Goal: Transaction & Acquisition: Book appointment/travel/reservation

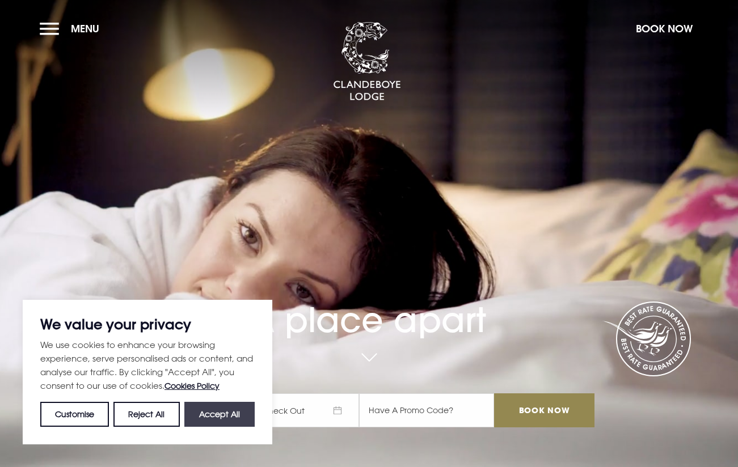
click at [217, 415] on button "Accept All" at bounding box center [219, 414] width 70 height 25
checkbox input "true"
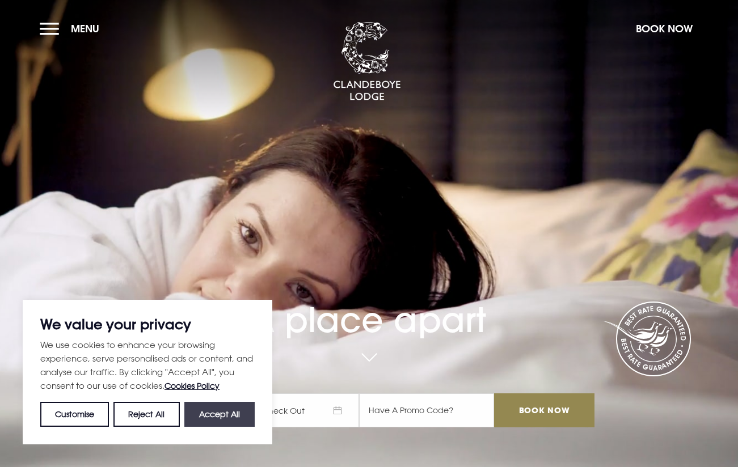
checkbox input "true"
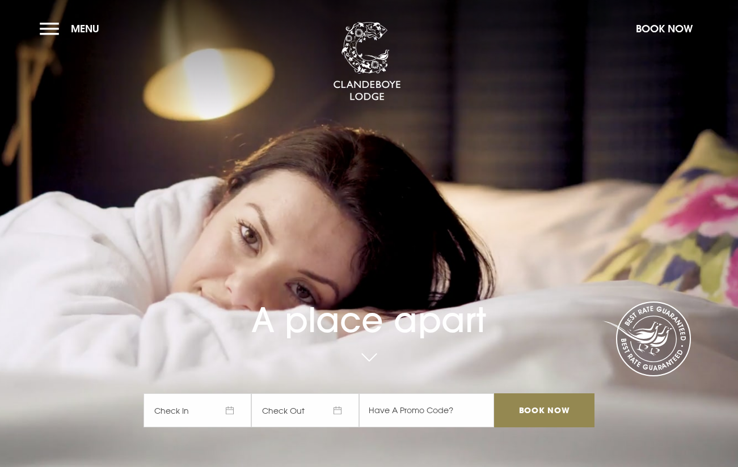
click at [212, 411] on span "Check In" at bounding box center [197, 411] width 108 height 34
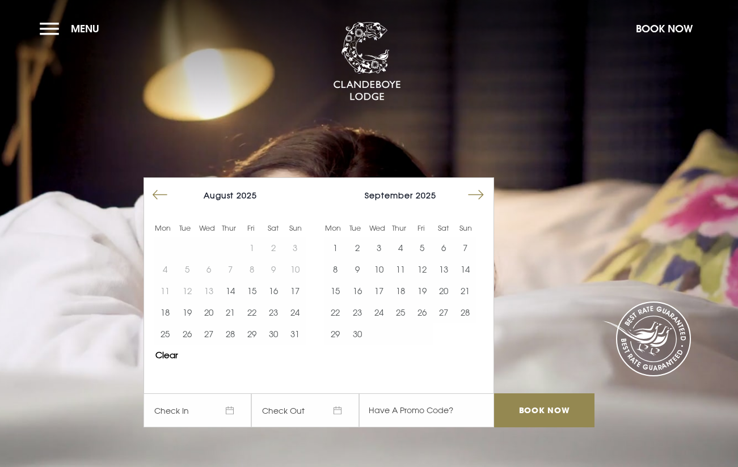
click at [480, 197] on button "Move forward to switch to the next month." at bounding box center [476, 195] width 22 height 22
click at [367, 333] on button "28" at bounding box center [357, 334] width 22 height 22
click at [381, 333] on button "29" at bounding box center [379, 334] width 22 height 22
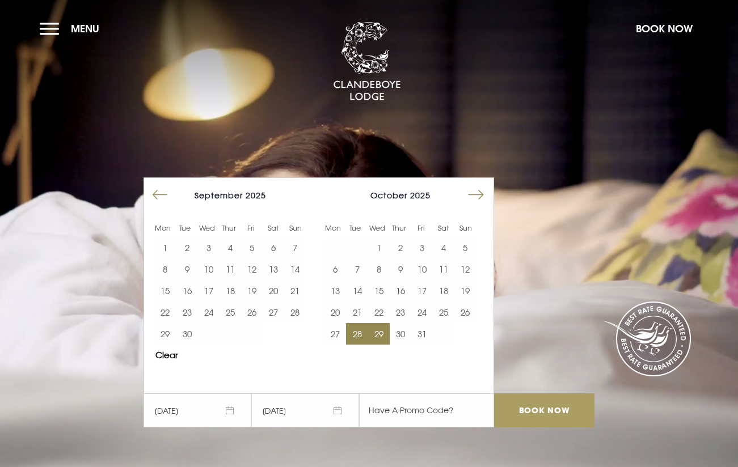
click at [535, 405] on input "Book Now" at bounding box center [544, 411] width 100 height 34
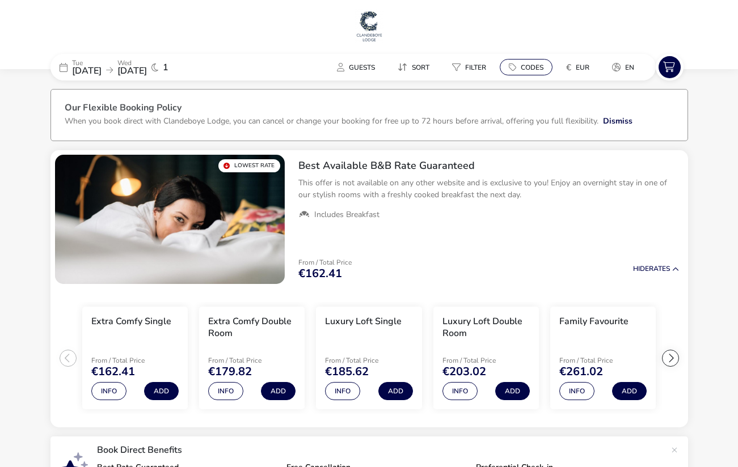
click at [534, 65] on span "Codes" at bounding box center [532, 67] width 23 height 9
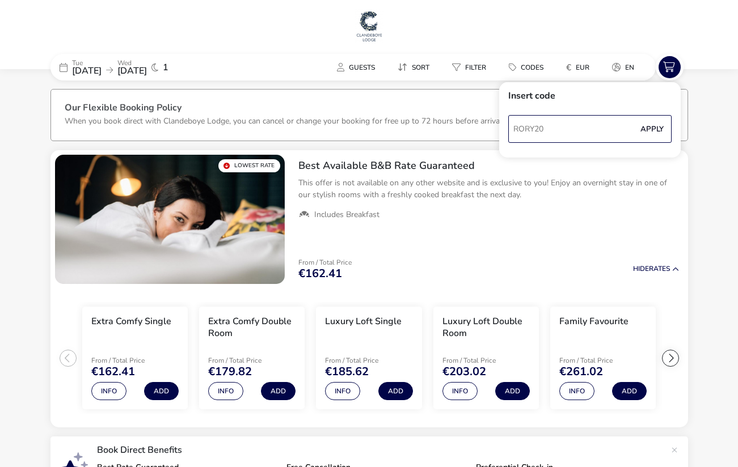
type input "RORY20"
click at [645, 130] on button "Apply" at bounding box center [652, 129] width 35 height 24
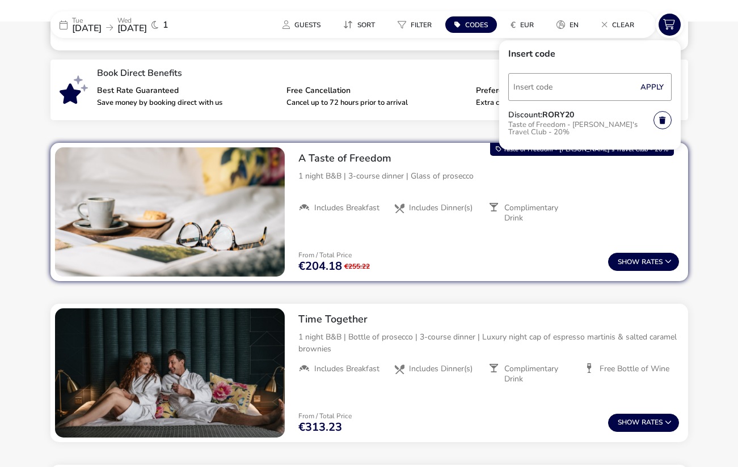
scroll to position [397, 0]
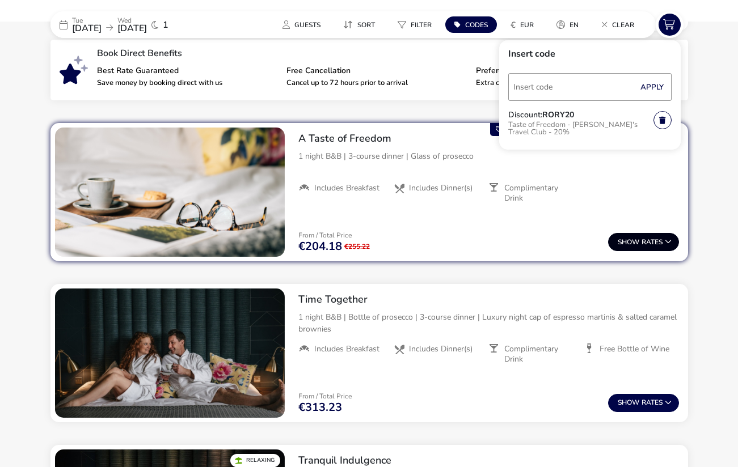
click at [638, 244] on span "Show" at bounding box center [630, 242] width 24 height 7
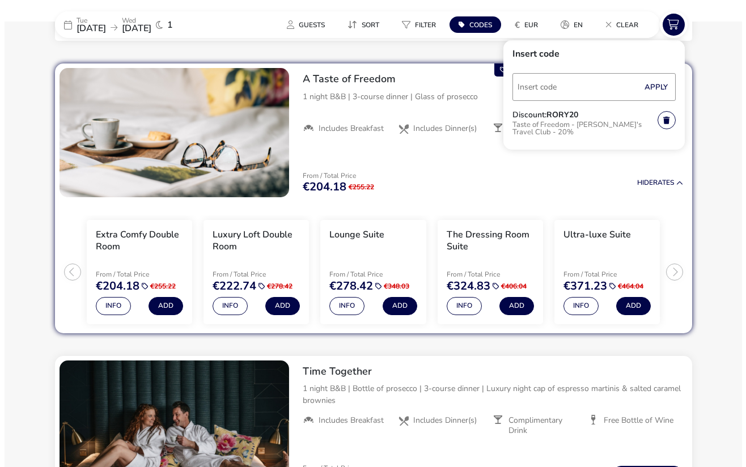
scroll to position [463, 0]
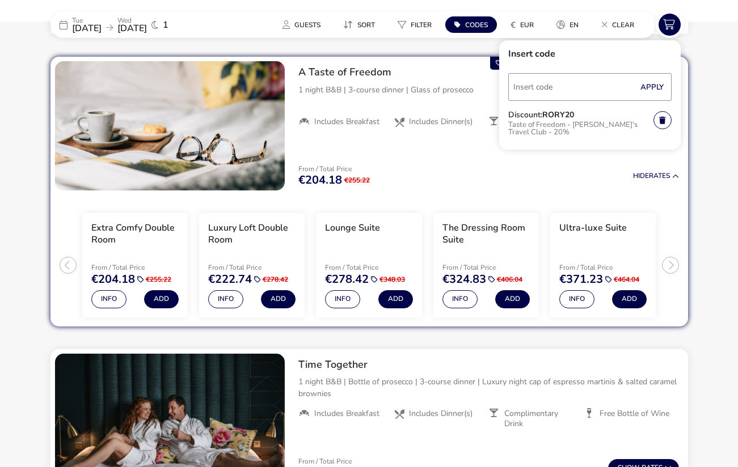
click at [666, 268] on ul "Extra Comfy Double Room From / Total Price €204.18 €255.22 Info Add Luxury Loft…" at bounding box center [368, 261] width 637 height 132
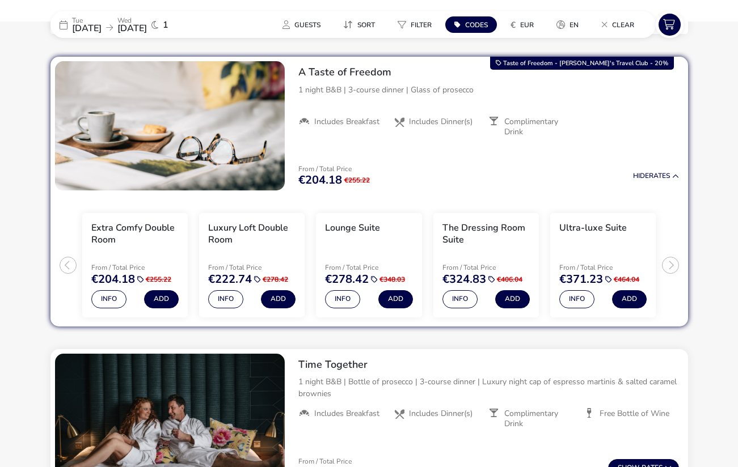
click at [666, 268] on ul "Extra Comfy Double Room From / Total Price €204.18 €255.22 Info Add Luxury Loft…" at bounding box center [368, 261] width 637 height 132
click at [582, 299] on button "Info" at bounding box center [576, 299] width 35 height 18
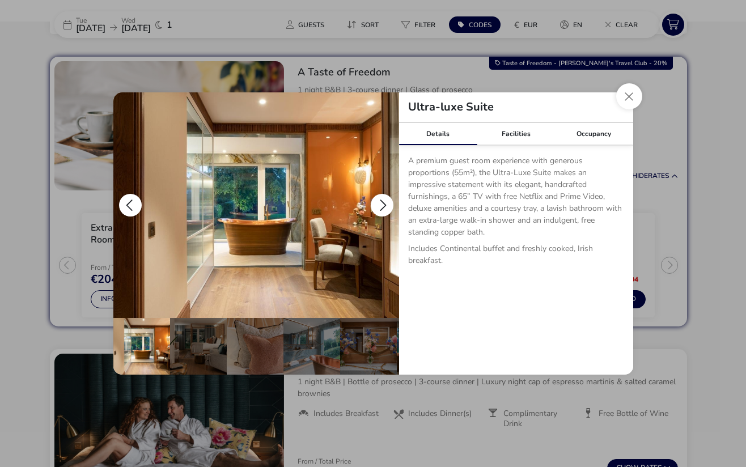
click at [382, 200] on button "details" at bounding box center [382, 205] width 23 height 23
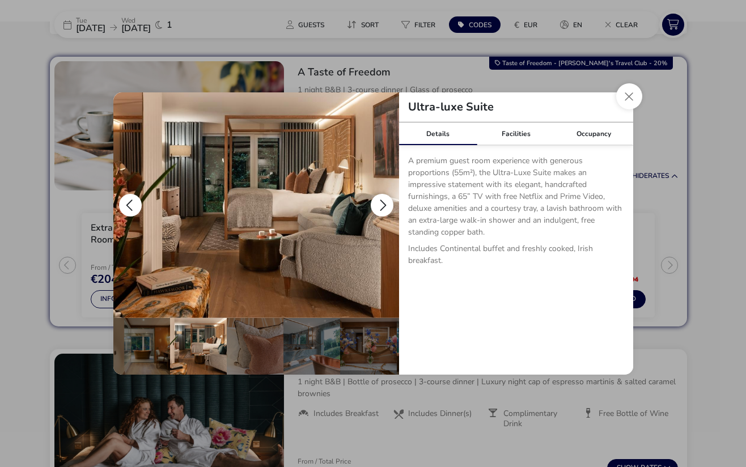
click at [382, 200] on button "details" at bounding box center [382, 205] width 23 height 23
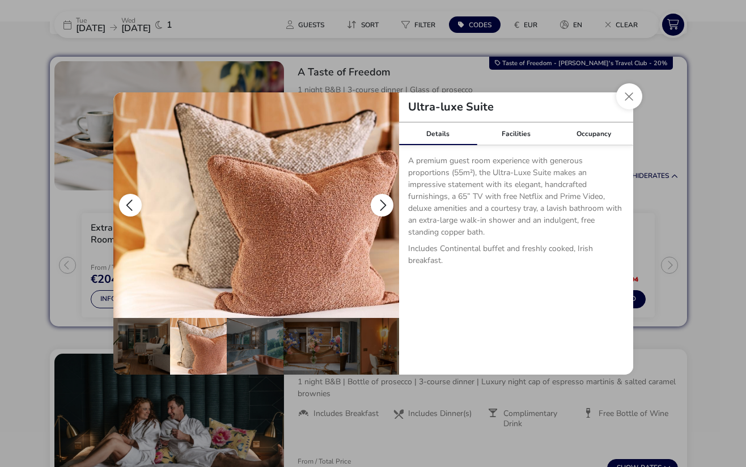
click at [382, 200] on button "details" at bounding box center [382, 205] width 23 height 23
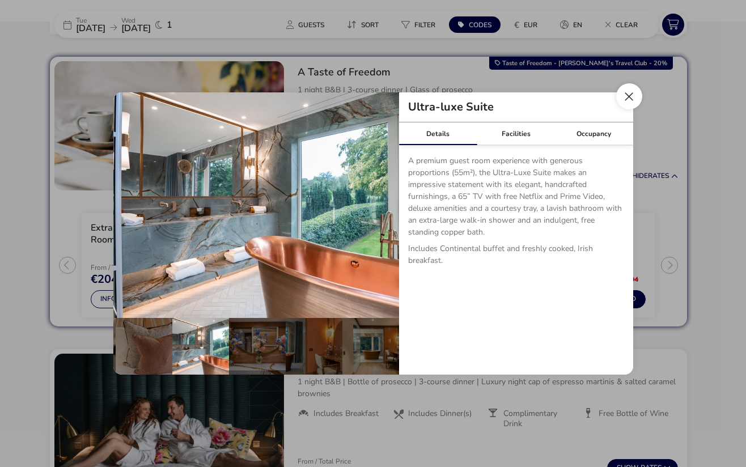
click at [633, 104] on button "Close dialog" at bounding box center [629, 96] width 26 height 26
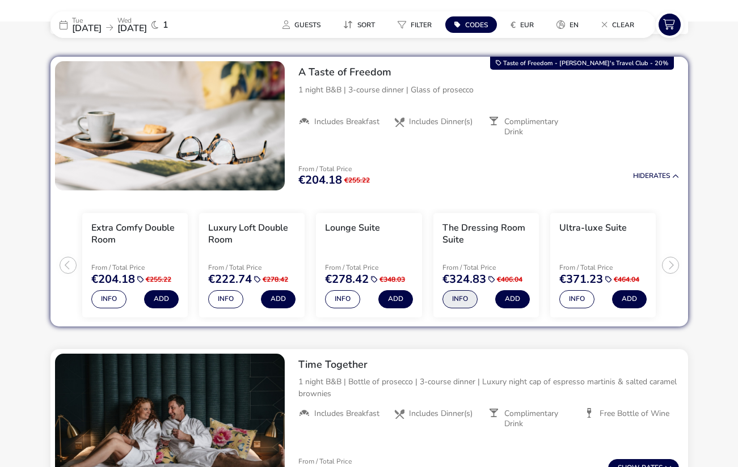
click at [464, 302] on button "Info" at bounding box center [459, 299] width 35 height 18
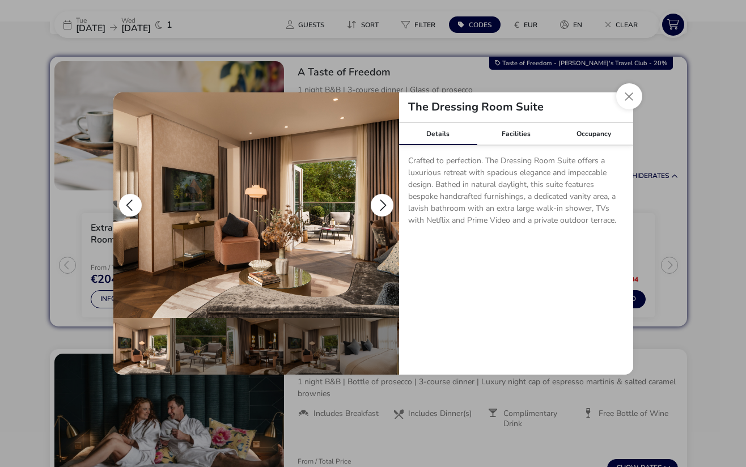
click at [381, 206] on button "details" at bounding box center [382, 205] width 23 height 23
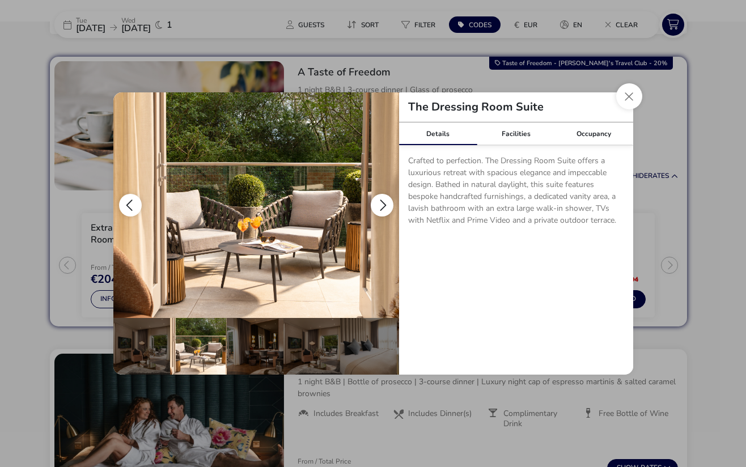
click at [381, 206] on button "details" at bounding box center [382, 205] width 23 height 23
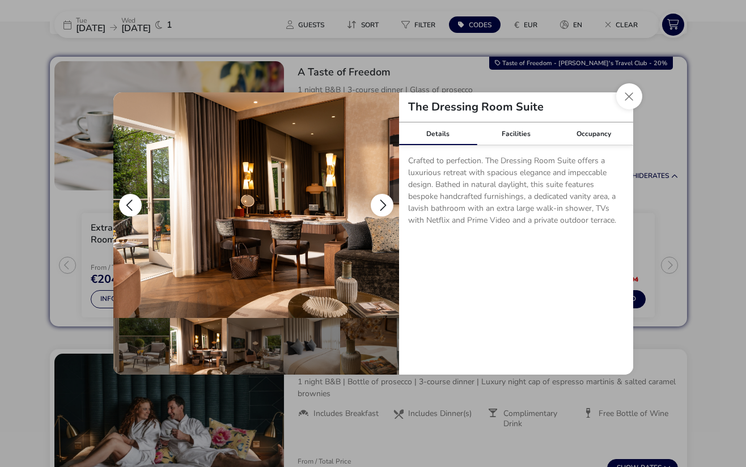
click at [381, 206] on button "details" at bounding box center [382, 205] width 23 height 23
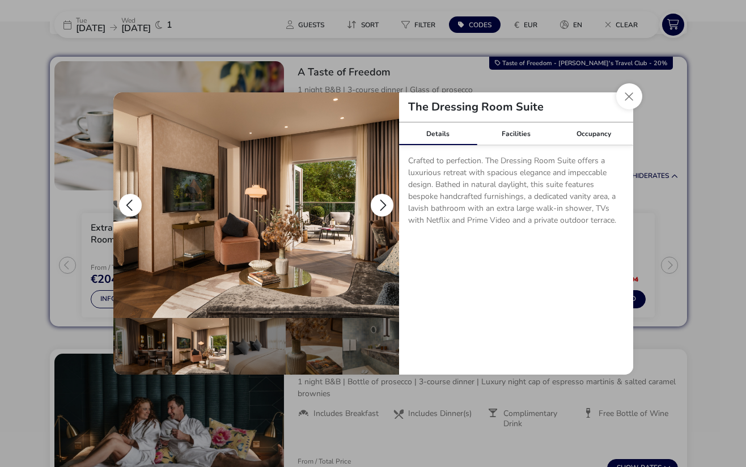
click at [381, 206] on button "details" at bounding box center [382, 205] width 23 height 23
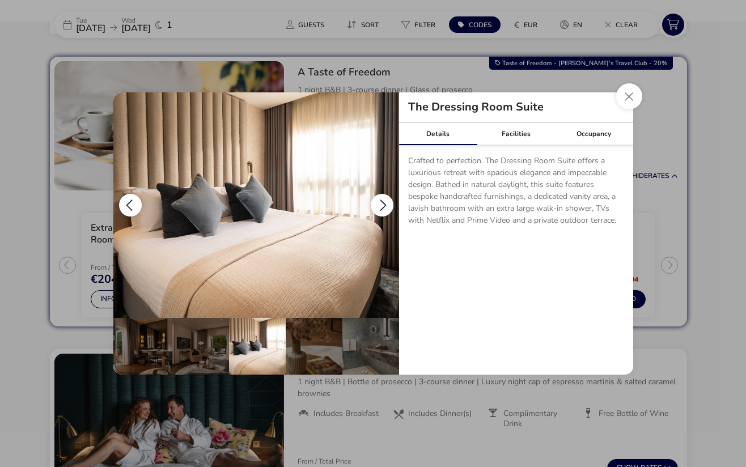
click at [381, 206] on button "details" at bounding box center [382, 205] width 23 height 23
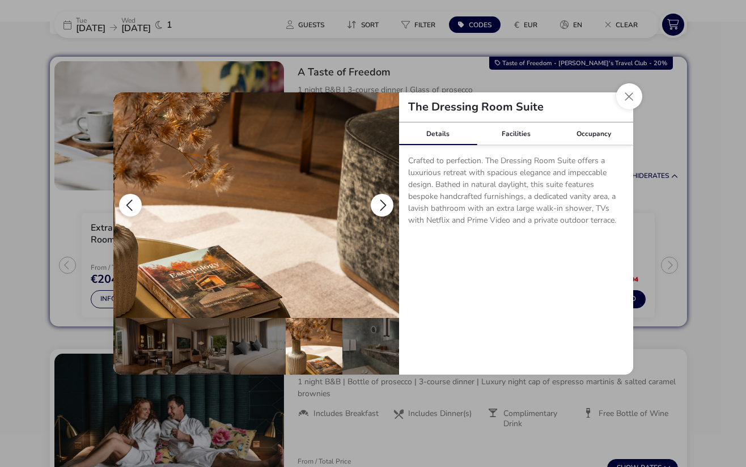
click at [381, 206] on button "details" at bounding box center [382, 205] width 23 height 23
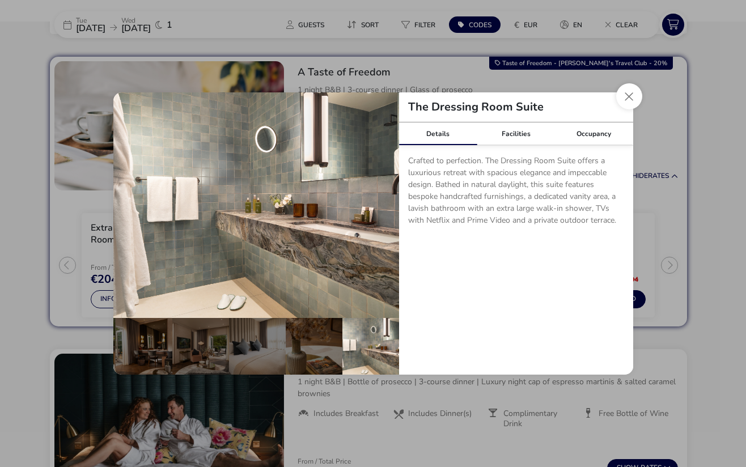
drag, startPoint x: 631, startPoint y: 97, endPoint x: 601, endPoint y: 159, distance: 69.5
click at [601, 159] on div "The Dressing Room Suite Details Facilities Occupancy Crafted to perfection. The…" at bounding box center [373, 233] width 520 height 282
click at [531, 134] on link "Facilities" at bounding box center [516, 133] width 78 height 23
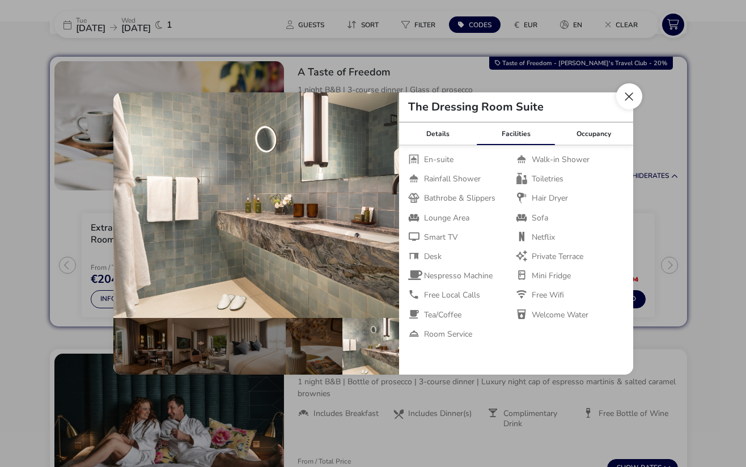
click at [635, 98] on button "Close dialog" at bounding box center [629, 96] width 26 height 26
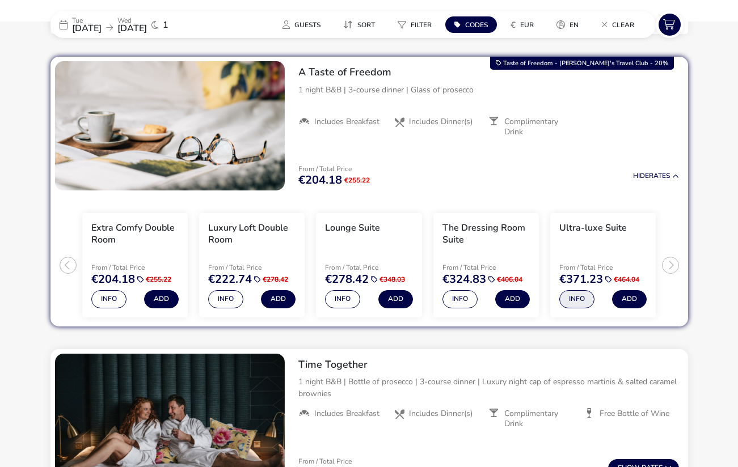
click at [572, 299] on button "Info" at bounding box center [576, 299] width 35 height 18
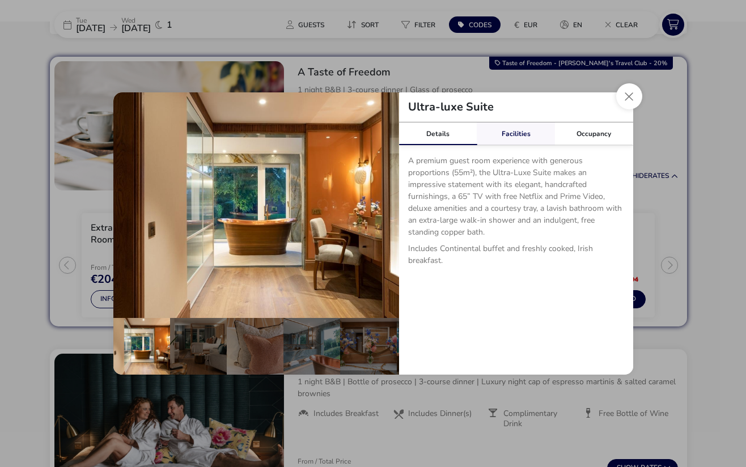
click at [500, 139] on link "Facilities" at bounding box center [516, 133] width 78 height 23
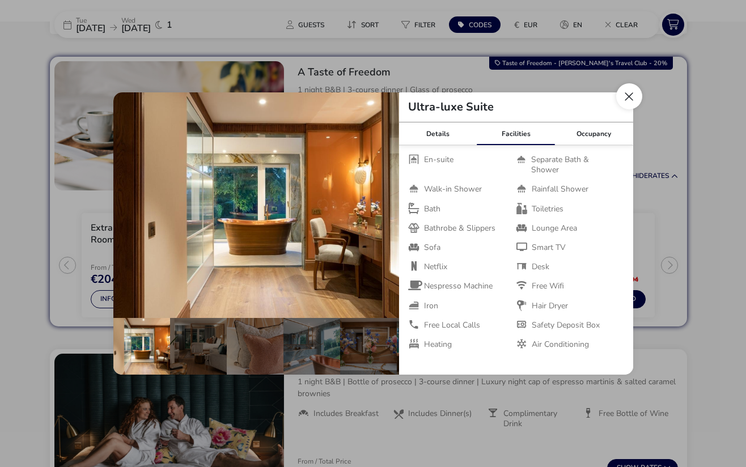
click at [636, 98] on button "Close dialog" at bounding box center [629, 96] width 26 height 26
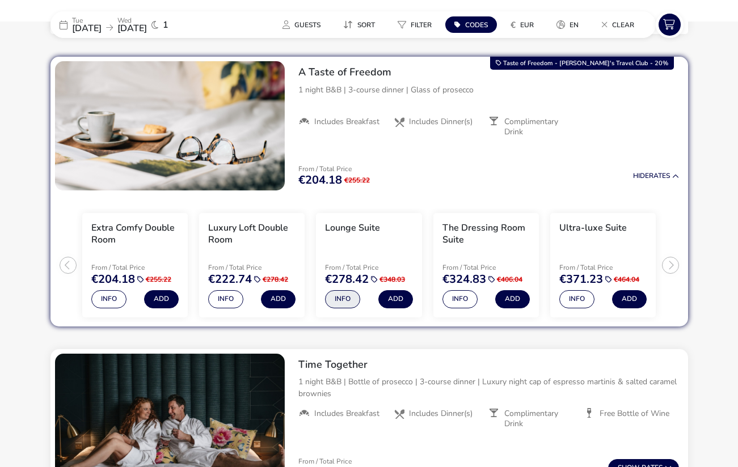
click at [339, 295] on button "Info" at bounding box center [342, 299] width 35 height 18
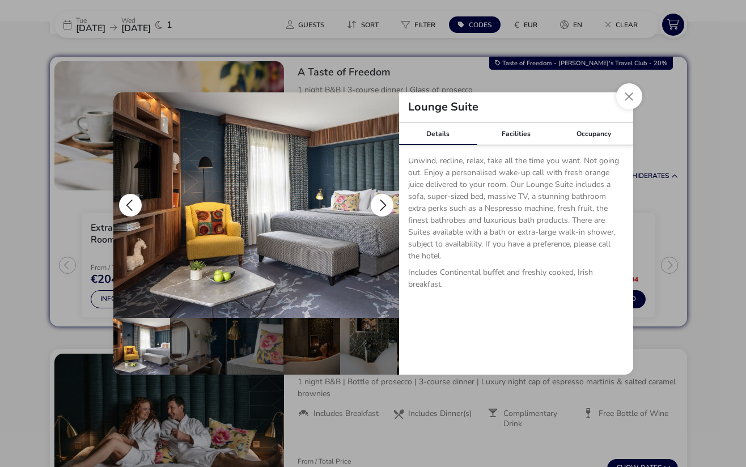
click at [381, 204] on button "details" at bounding box center [382, 205] width 23 height 23
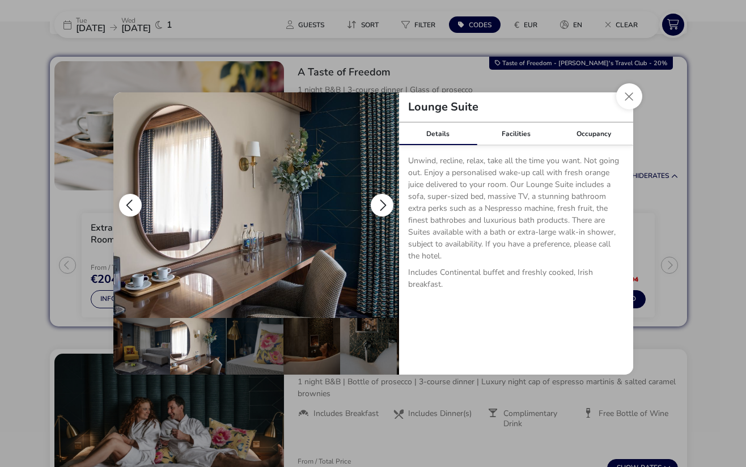
click at [381, 204] on button "details" at bounding box center [382, 205] width 23 height 23
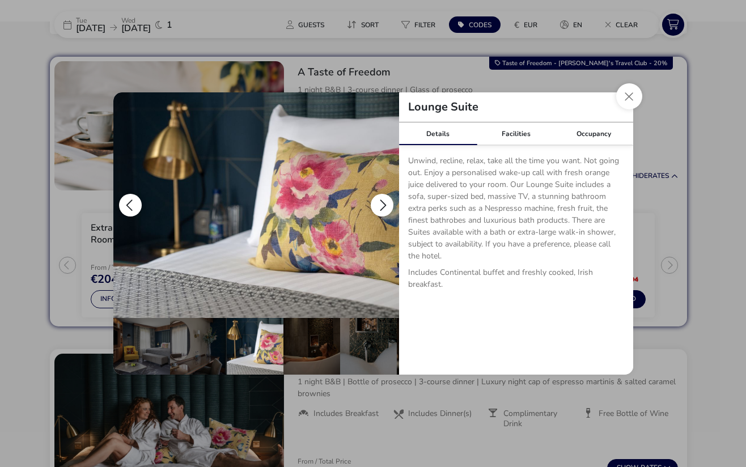
scroll to position [0, 57]
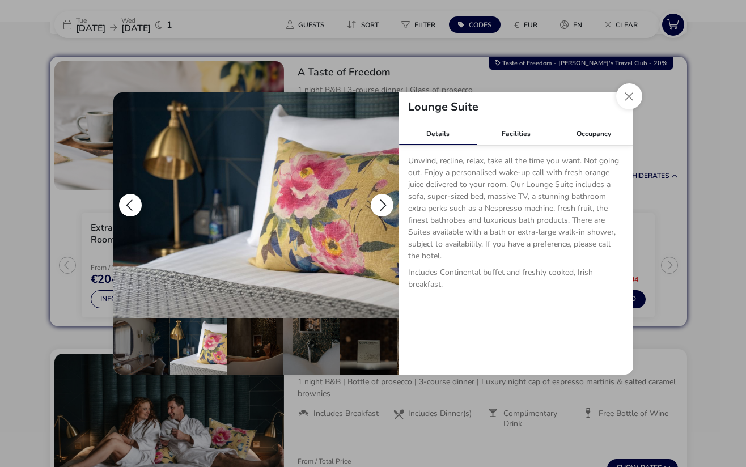
click at [133, 201] on button "details" at bounding box center [130, 205] width 23 height 23
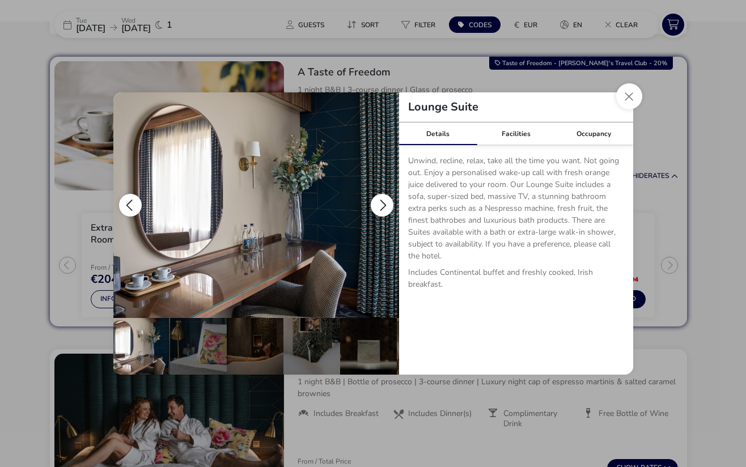
scroll to position [0, 0]
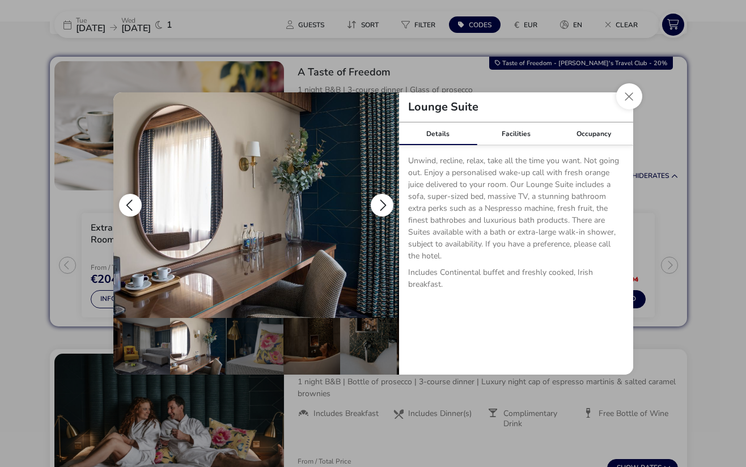
click at [379, 205] on button "details" at bounding box center [382, 205] width 23 height 23
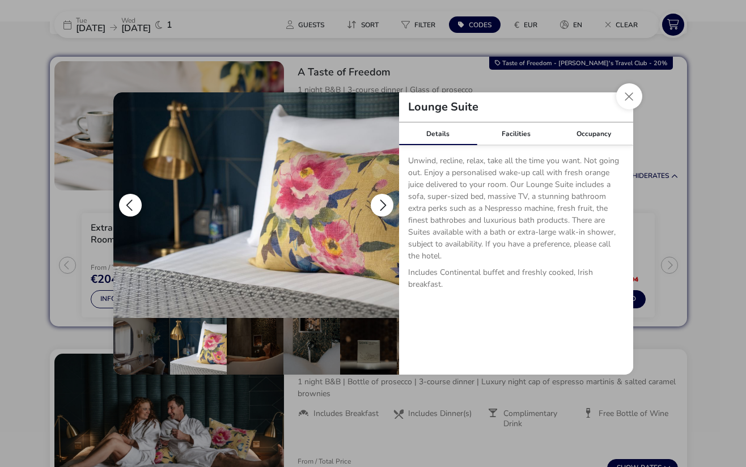
click at [379, 205] on button "details" at bounding box center [382, 205] width 23 height 23
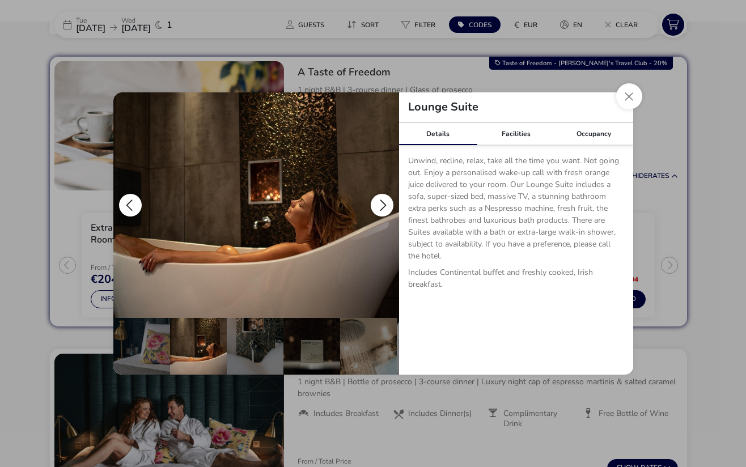
click at [379, 205] on button "details" at bounding box center [382, 205] width 23 height 23
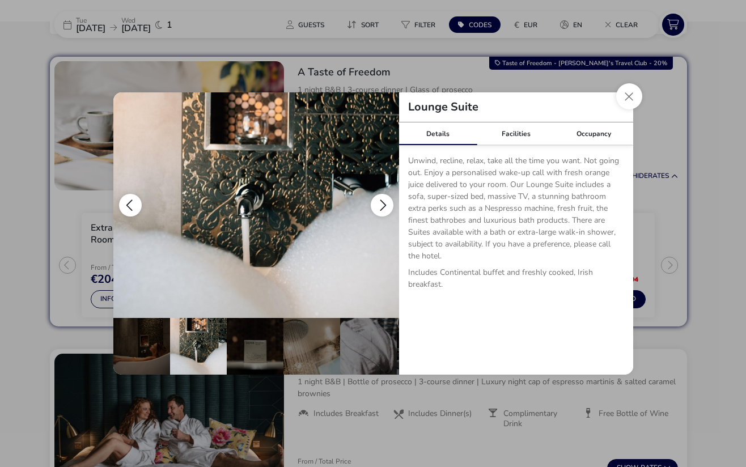
click at [131, 198] on button "details" at bounding box center [130, 205] width 23 height 23
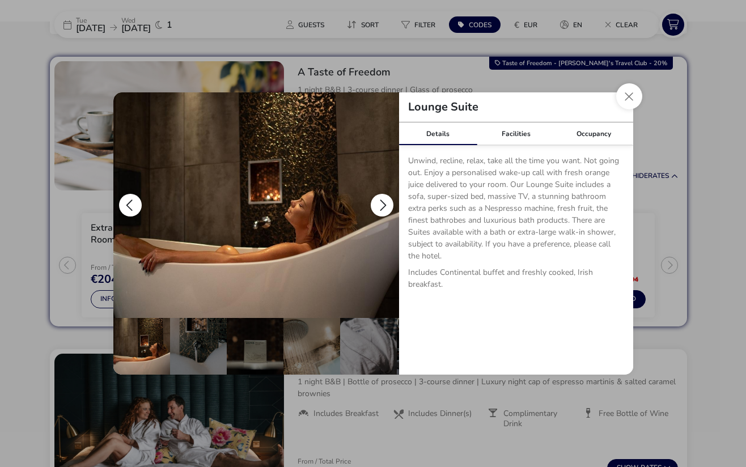
scroll to position [0, 113]
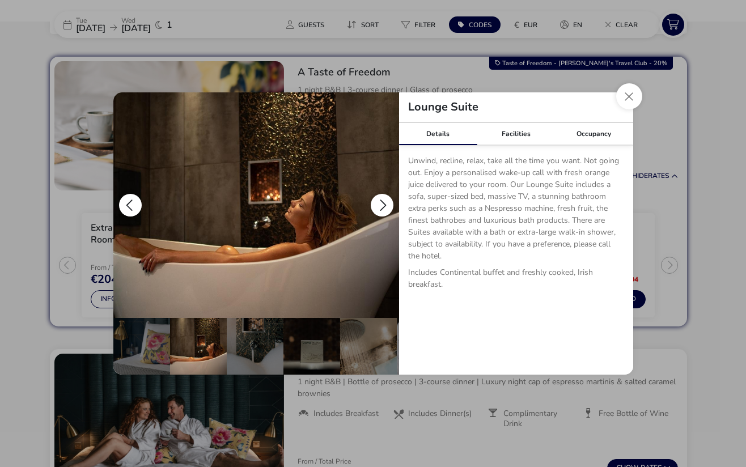
click at [375, 205] on button "details" at bounding box center [382, 205] width 23 height 23
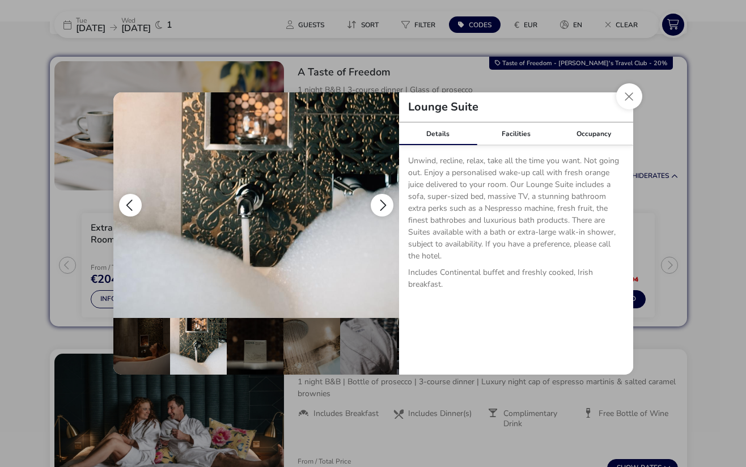
click at [375, 205] on button "details" at bounding box center [382, 205] width 23 height 23
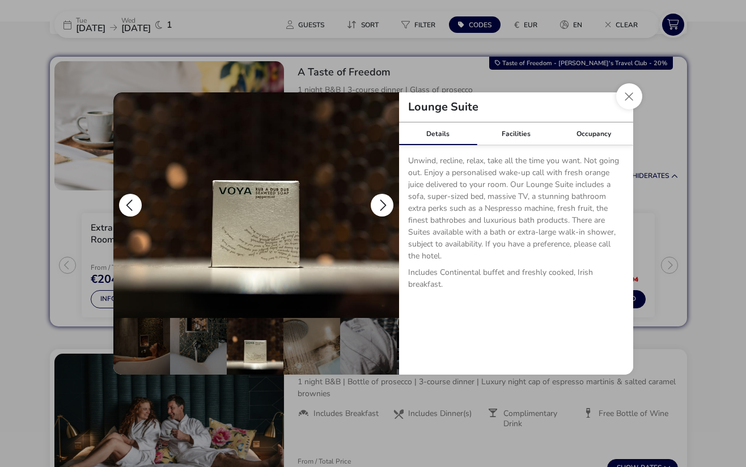
scroll to position [0, 227]
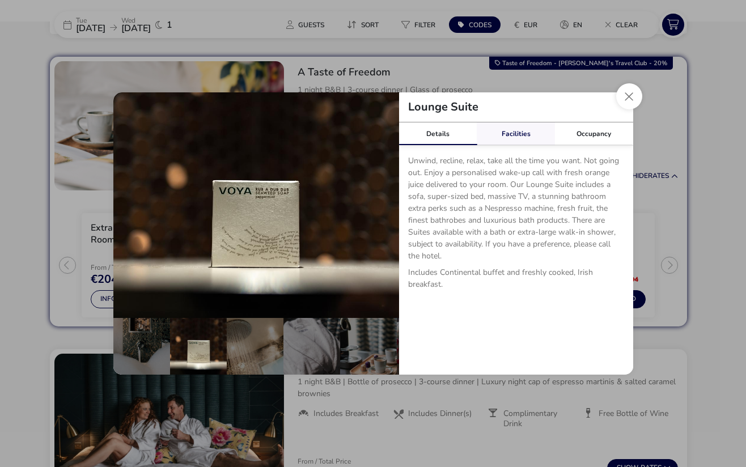
click at [507, 138] on link "Facilities" at bounding box center [516, 133] width 78 height 23
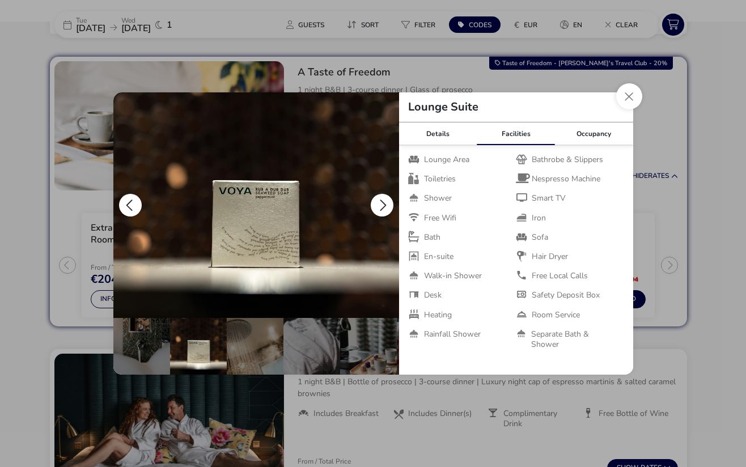
click at [381, 201] on button "details" at bounding box center [382, 205] width 23 height 23
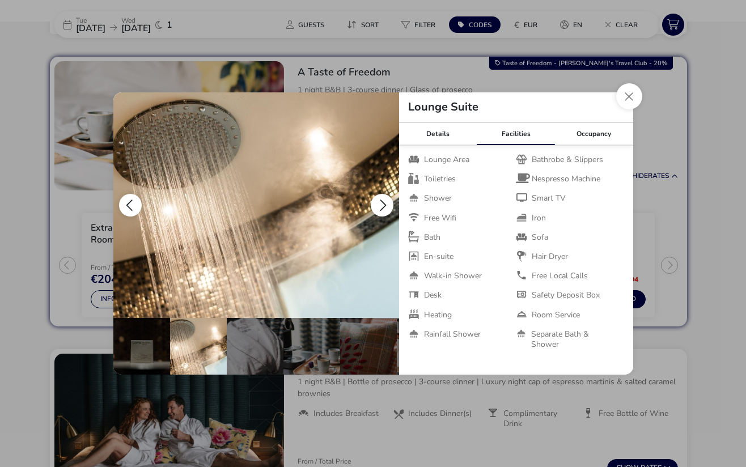
click at [381, 201] on button "details" at bounding box center [382, 205] width 23 height 23
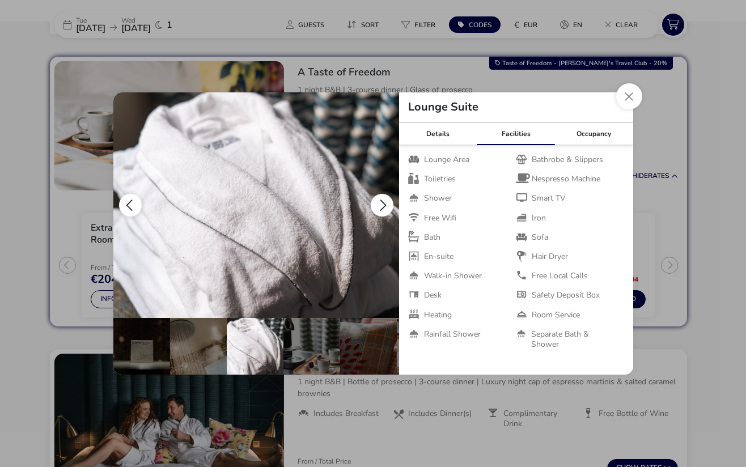
scroll to position [0, 338]
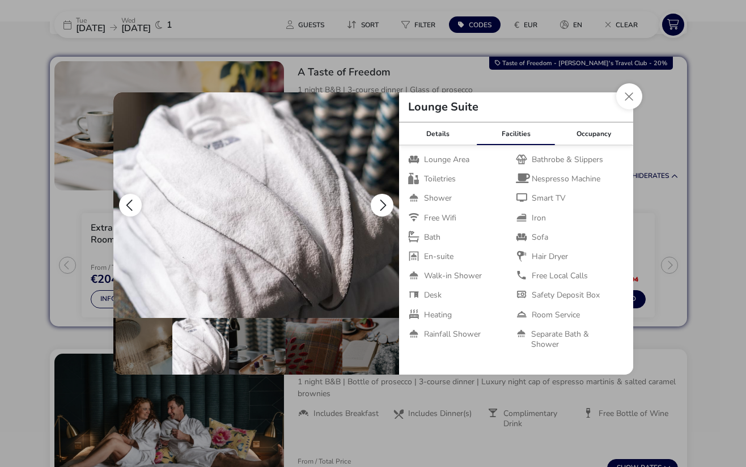
click at [381, 201] on button "details" at bounding box center [382, 205] width 23 height 23
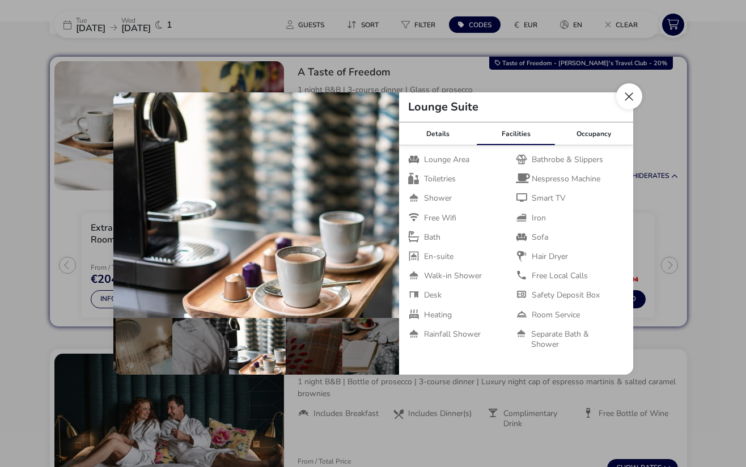
click at [625, 98] on button "Close dialog" at bounding box center [629, 96] width 26 height 26
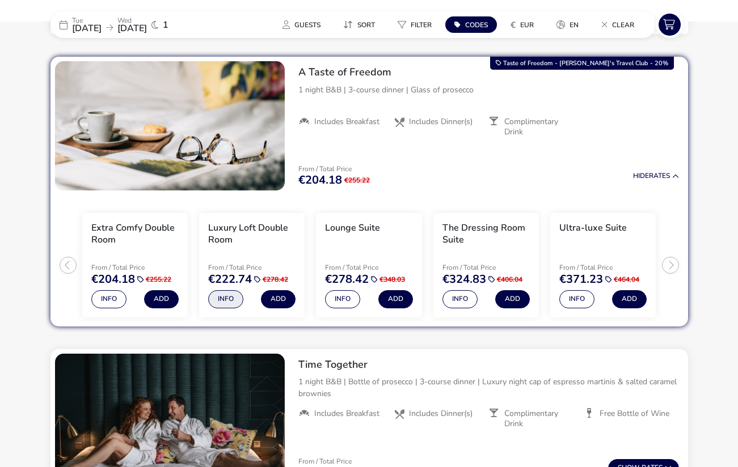
click at [228, 298] on button "Info" at bounding box center [225, 299] width 35 height 18
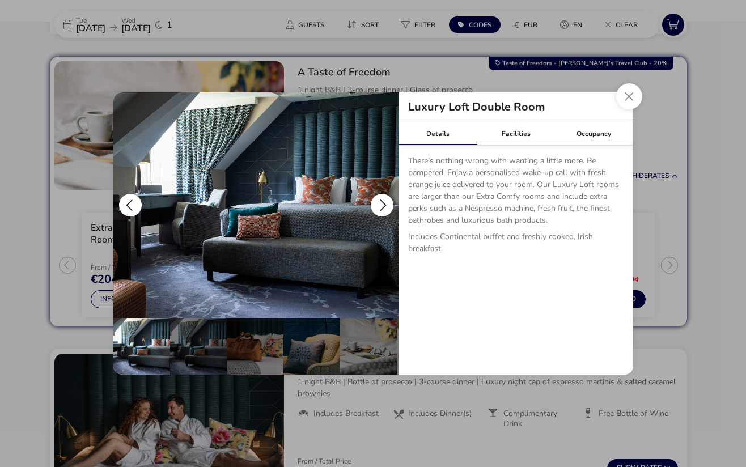
click at [384, 207] on button "details" at bounding box center [382, 205] width 23 height 23
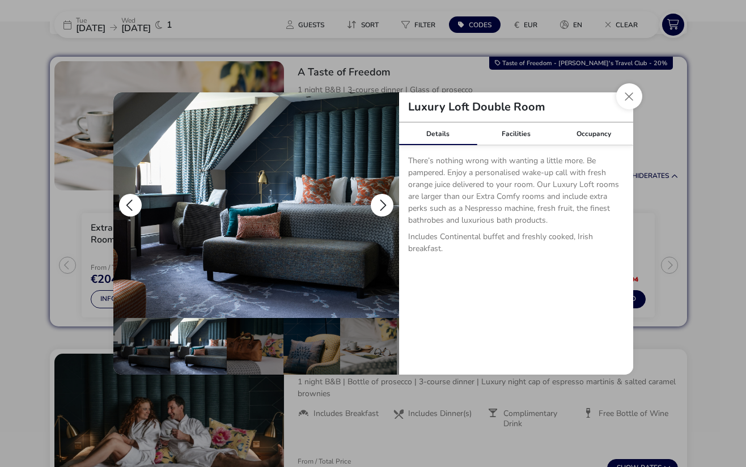
click at [384, 207] on button "details" at bounding box center [382, 205] width 23 height 23
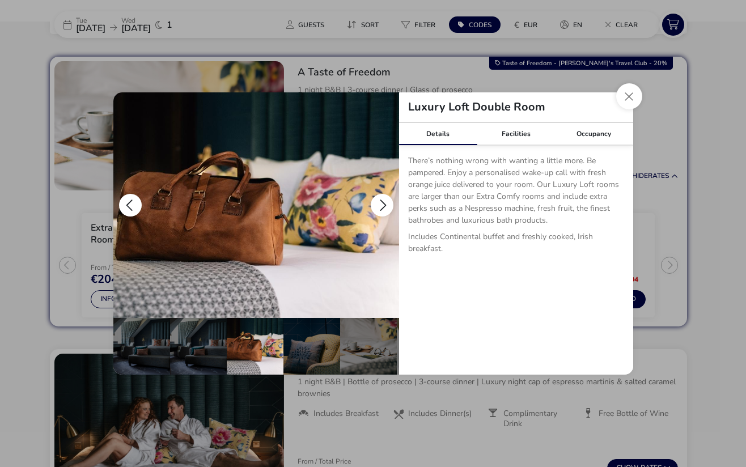
scroll to position [0, 57]
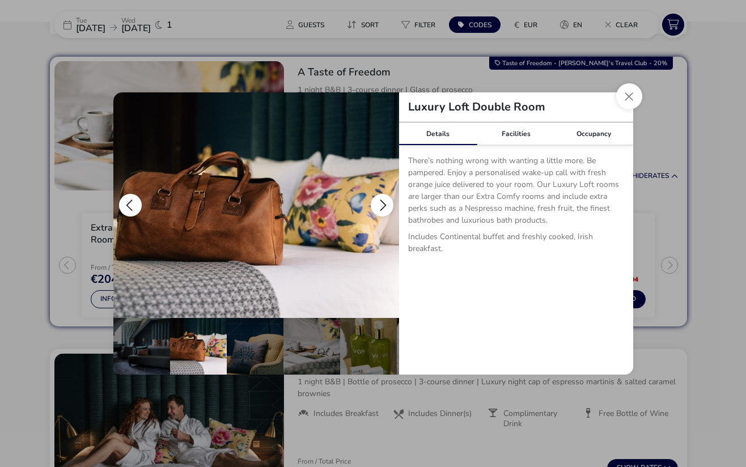
click at [384, 207] on button "details" at bounding box center [382, 205] width 23 height 23
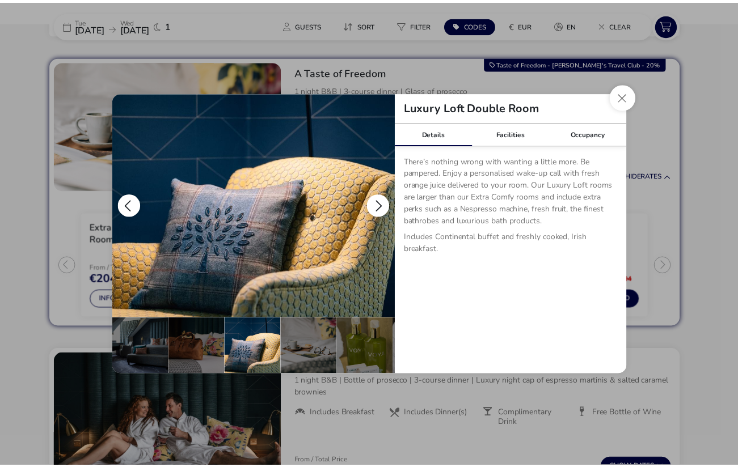
scroll to position [0, 113]
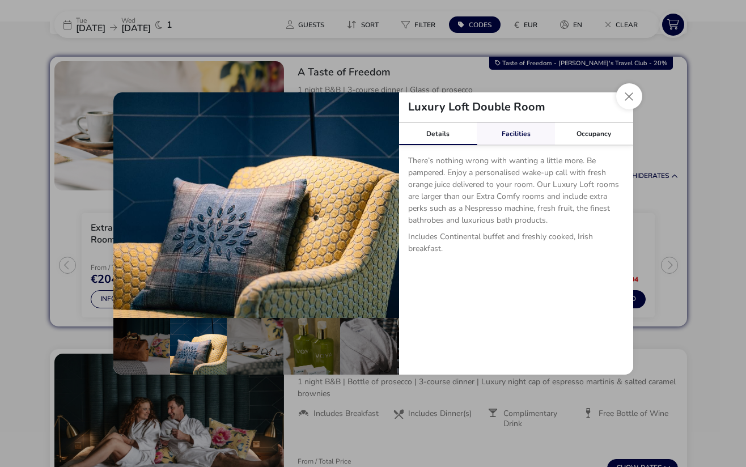
click at [519, 127] on link "Facilities" at bounding box center [516, 133] width 78 height 23
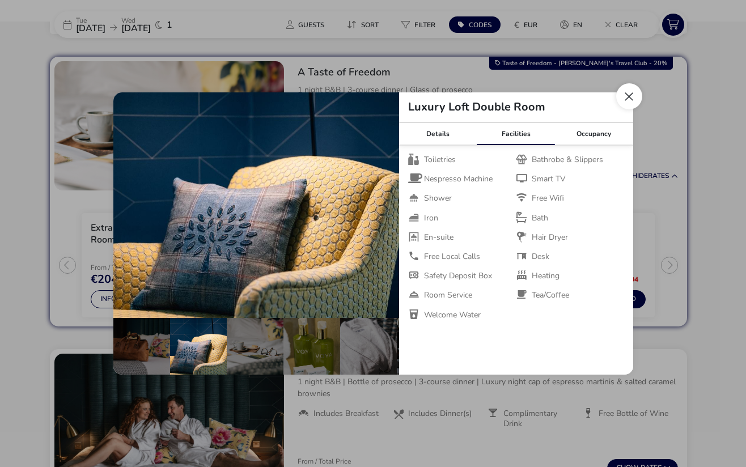
click at [623, 100] on button "Close dialog" at bounding box center [629, 96] width 26 height 26
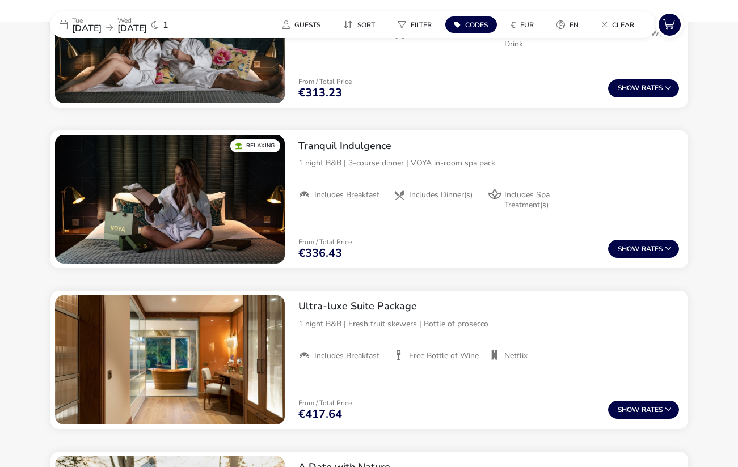
scroll to position [787, 0]
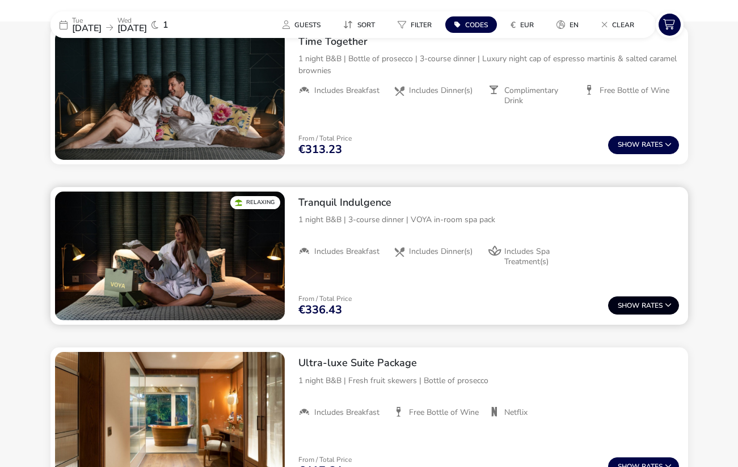
click at [629, 303] on span "Show" at bounding box center [630, 305] width 24 height 7
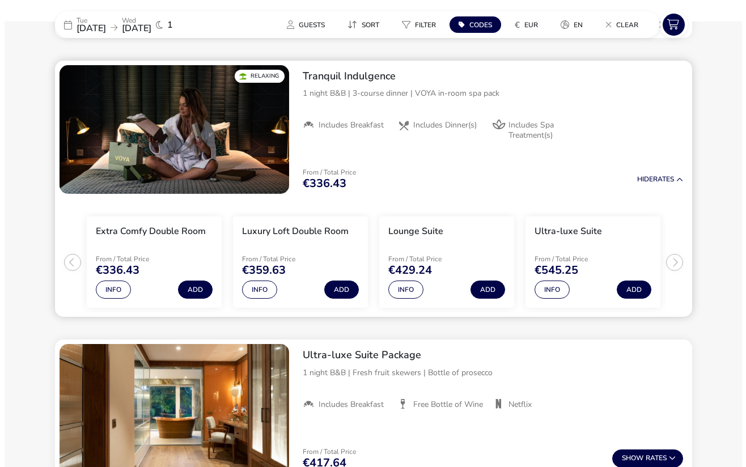
scroll to position [917, 0]
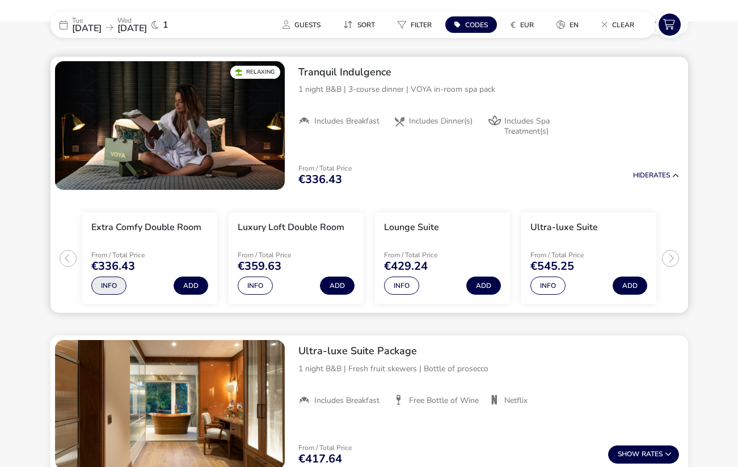
click at [106, 279] on button "Info" at bounding box center [108, 286] width 35 height 18
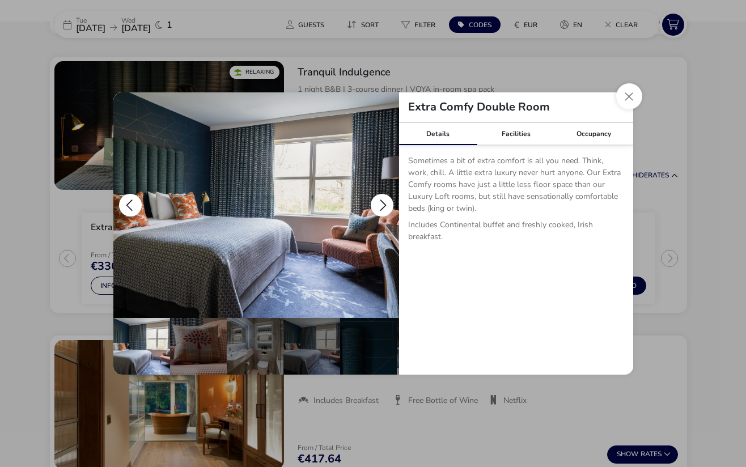
click at [378, 205] on button "details" at bounding box center [382, 205] width 23 height 23
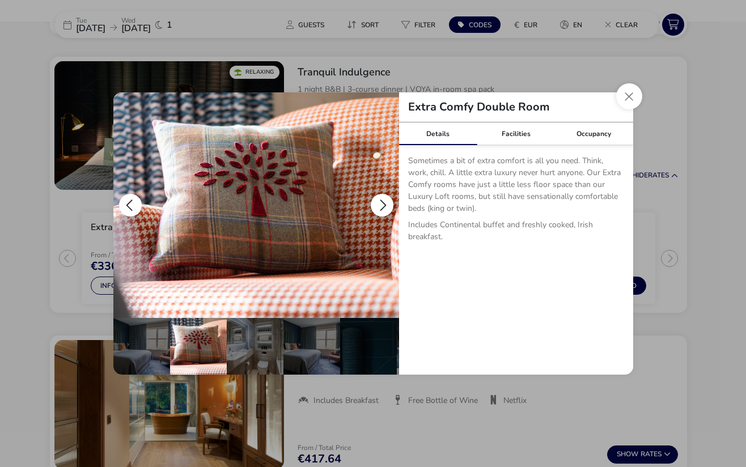
click at [378, 205] on button "details" at bounding box center [382, 205] width 23 height 23
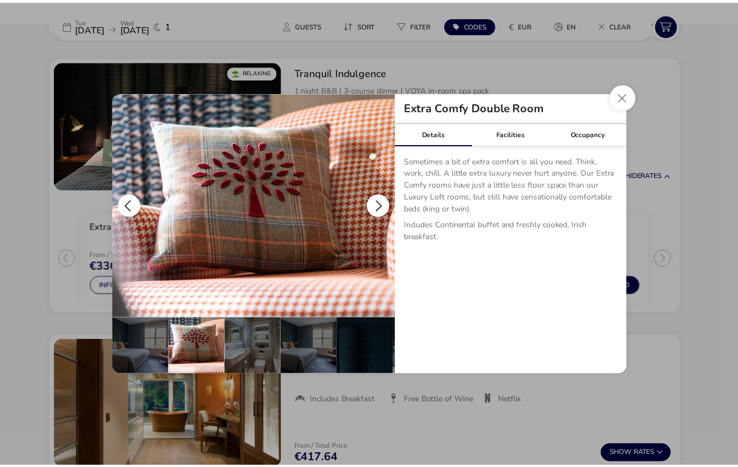
scroll to position [0, 57]
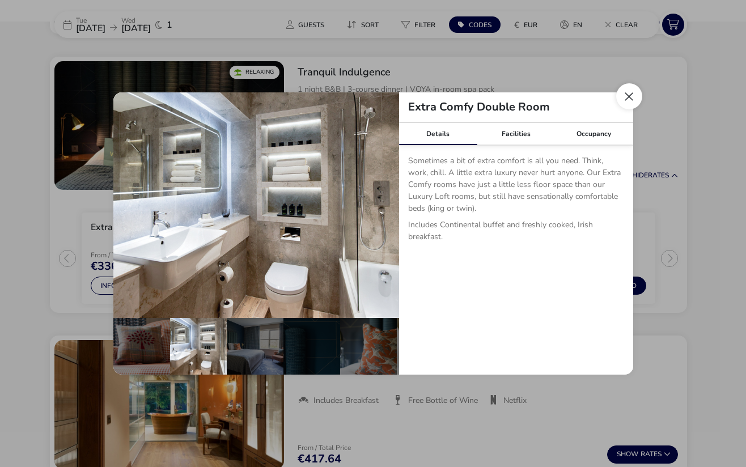
click at [626, 98] on button "Close dialog" at bounding box center [629, 96] width 26 height 26
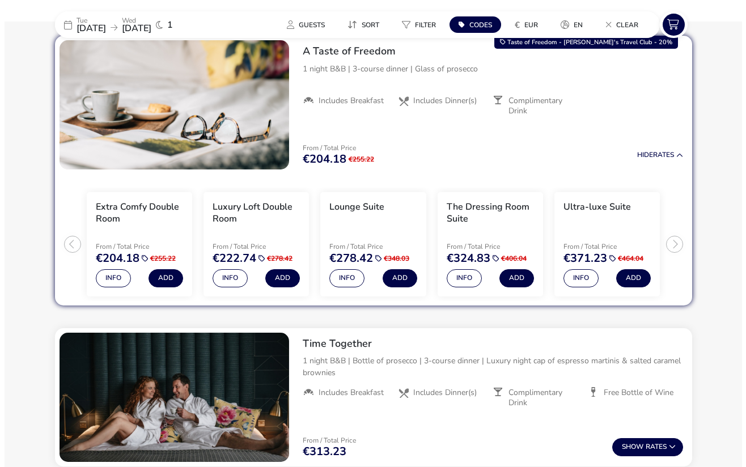
scroll to position [350, 0]
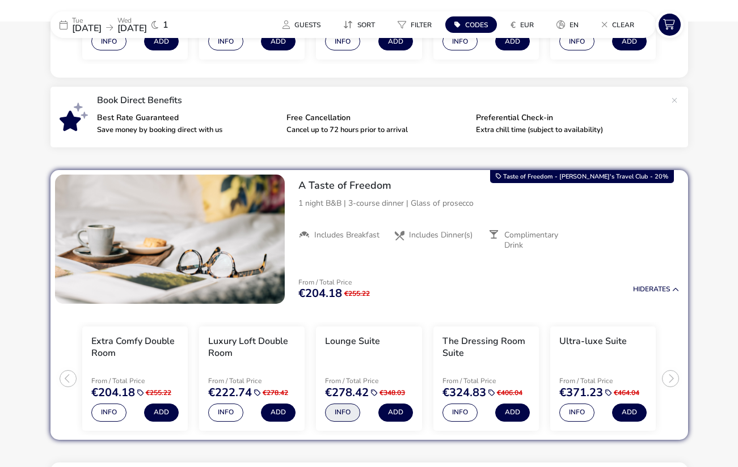
click at [340, 404] on button "Info" at bounding box center [342, 413] width 35 height 18
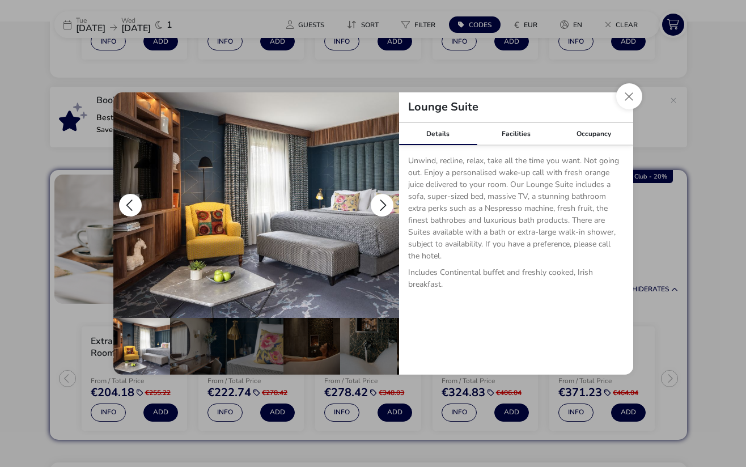
click at [383, 208] on button "details" at bounding box center [382, 205] width 23 height 23
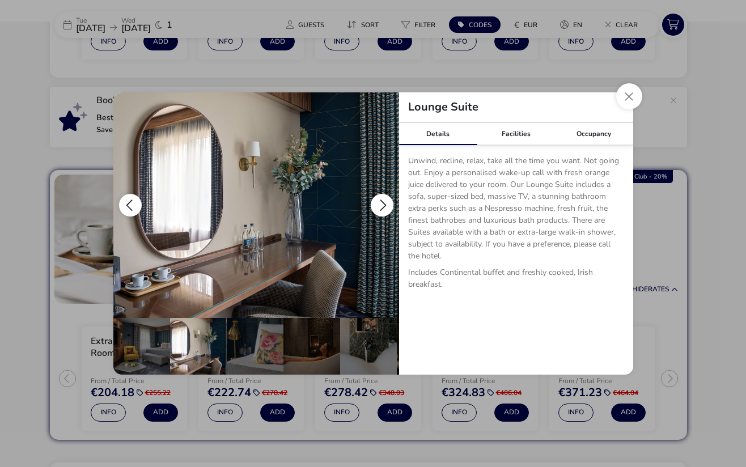
click at [383, 208] on button "details" at bounding box center [382, 205] width 23 height 23
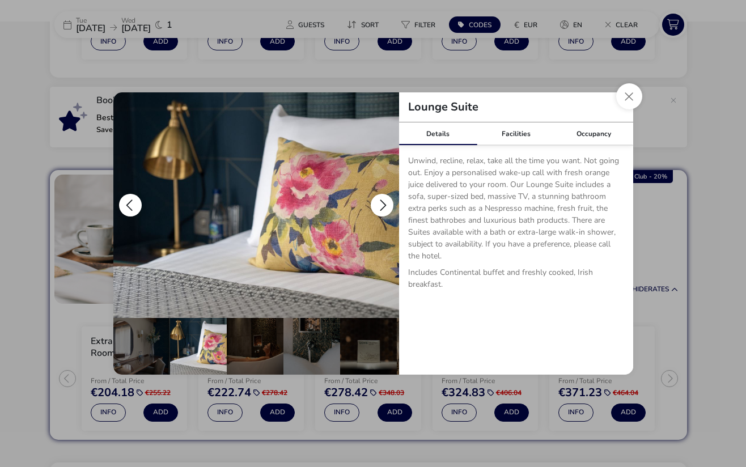
click at [383, 208] on button "details" at bounding box center [382, 205] width 23 height 23
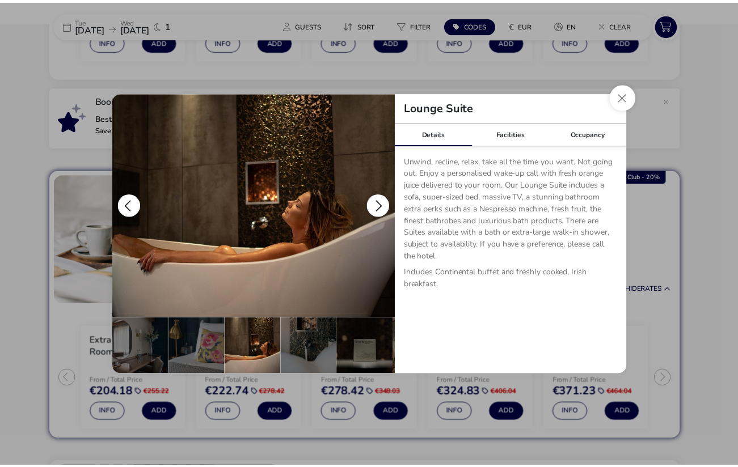
scroll to position [0, 113]
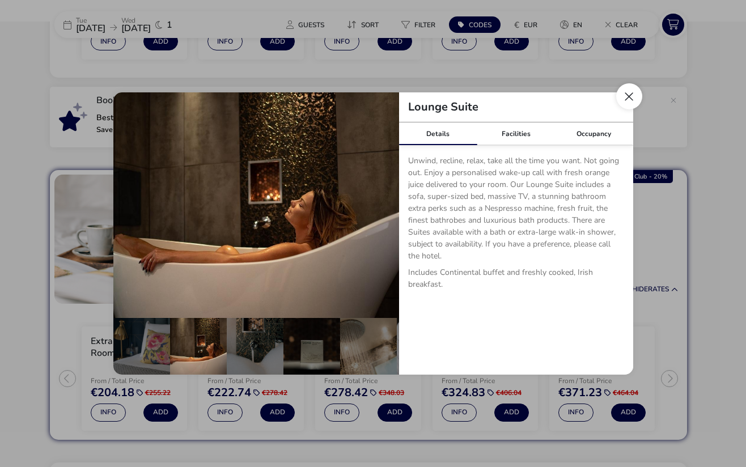
click at [625, 99] on button "Close dialog" at bounding box center [629, 96] width 26 height 26
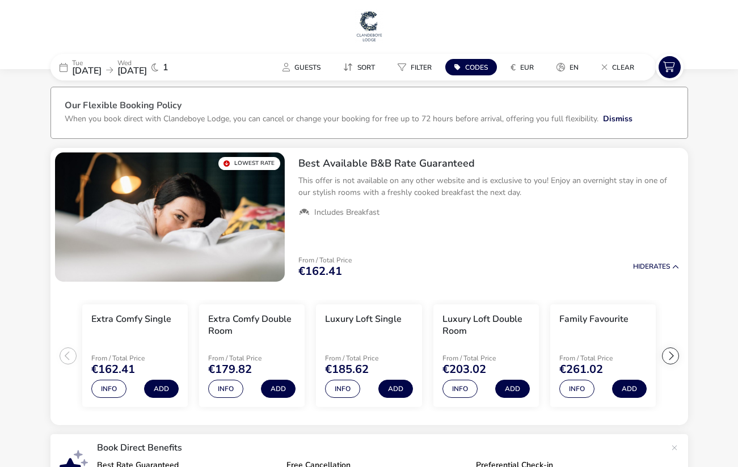
scroll to position [0, 0]
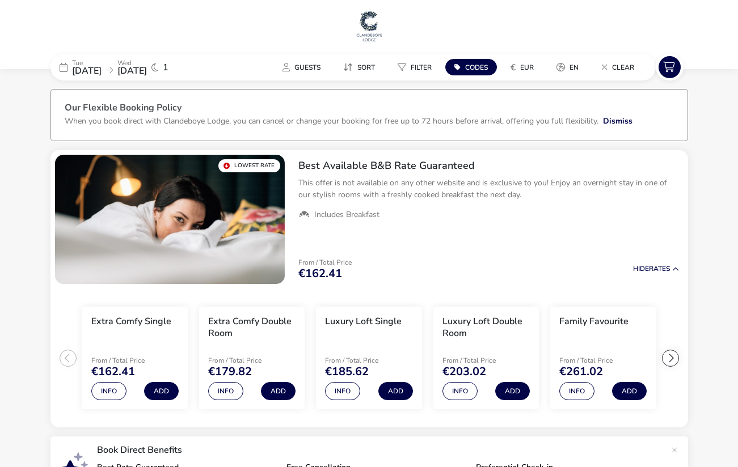
click at [477, 64] on span "Codes" at bounding box center [476, 67] width 23 height 9
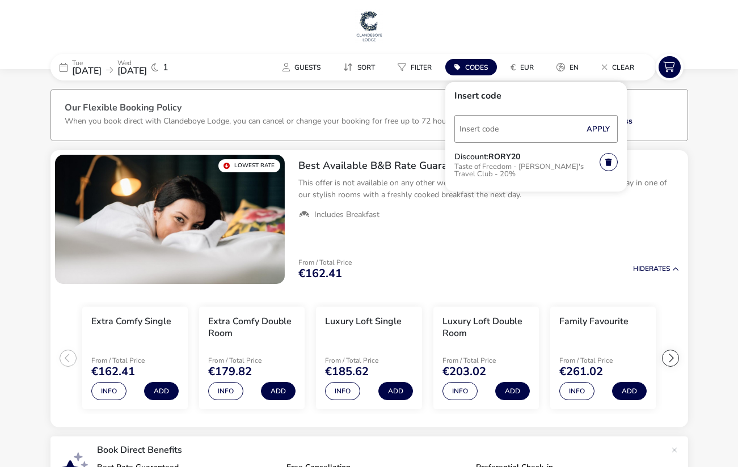
click at [373, 35] on img at bounding box center [369, 26] width 28 height 34
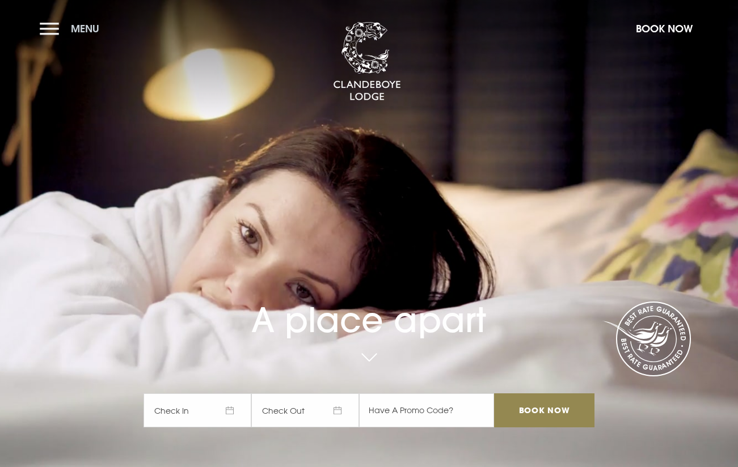
click at [62, 28] on button "Menu" at bounding box center [72, 28] width 65 height 24
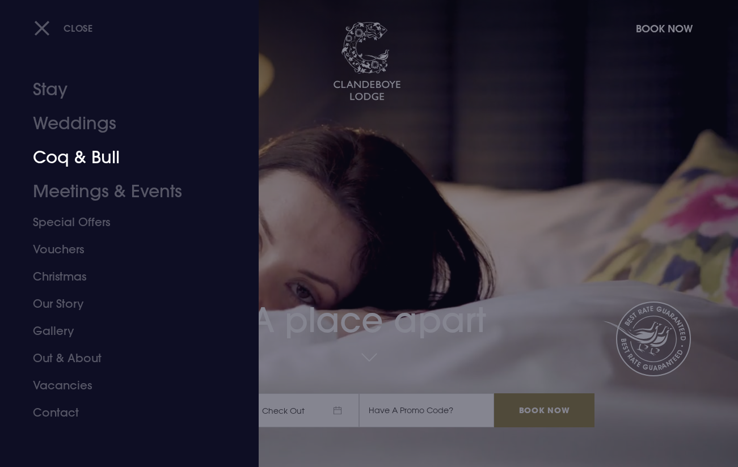
click at [102, 163] on link "Coq & Bull" at bounding box center [121, 158] width 177 height 34
click at [96, 220] on link "Special Offers" at bounding box center [121, 222] width 177 height 27
